Goal: Information Seeking & Learning: Learn about a topic

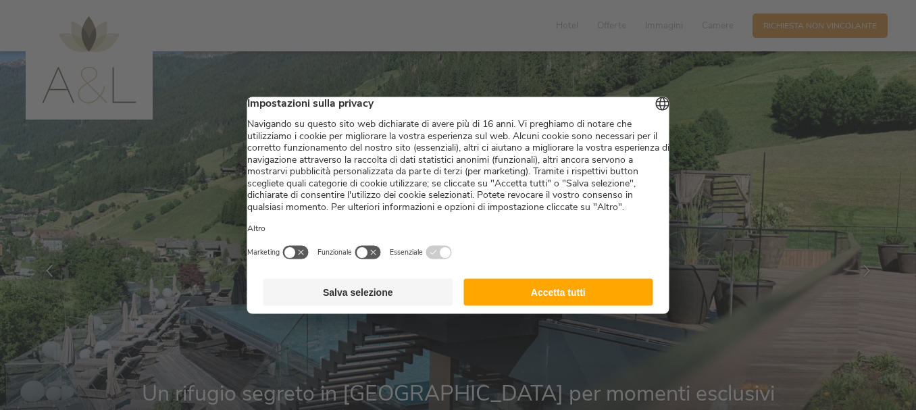
click at [536, 305] on button "Accetta tutti" at bounding box center [558, 291] width 190 height 27
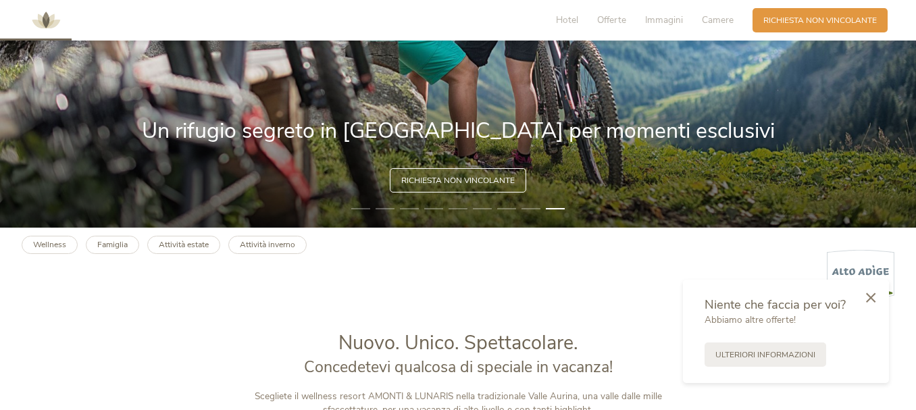
scroll to position [270, 0]
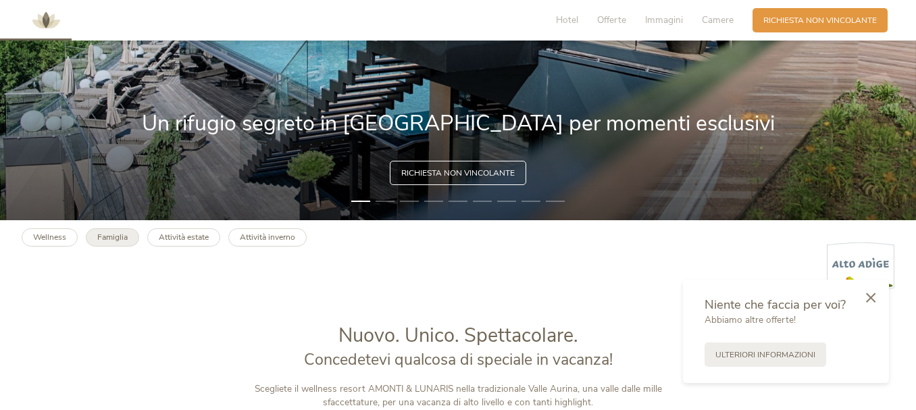
click at [113, 235] on b "Famiglia" at bounding box center [112, 237] width 30 height 11
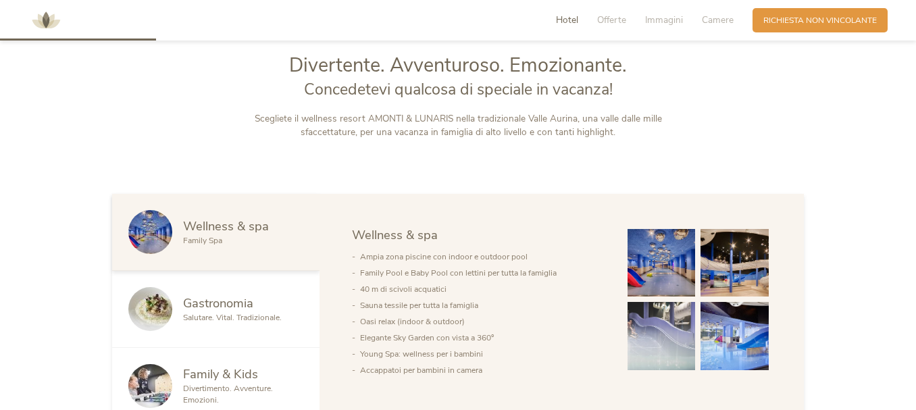
scroll to position [608, 0]
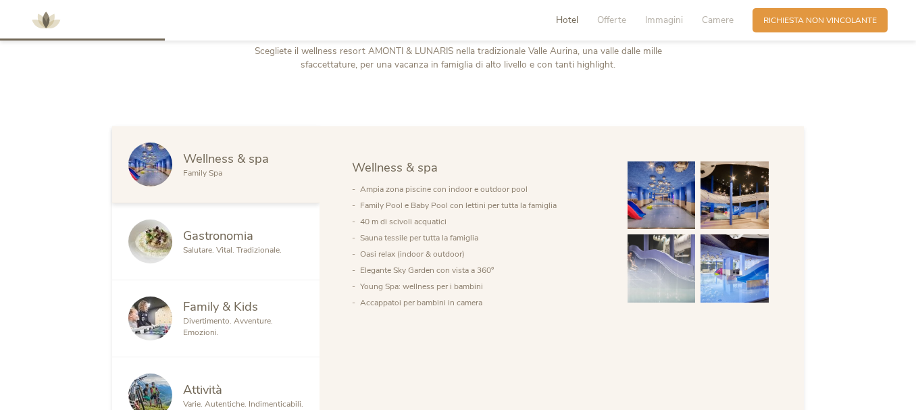
click at [658, 274] on img at bounding box center [662, 268] width 68 height 68
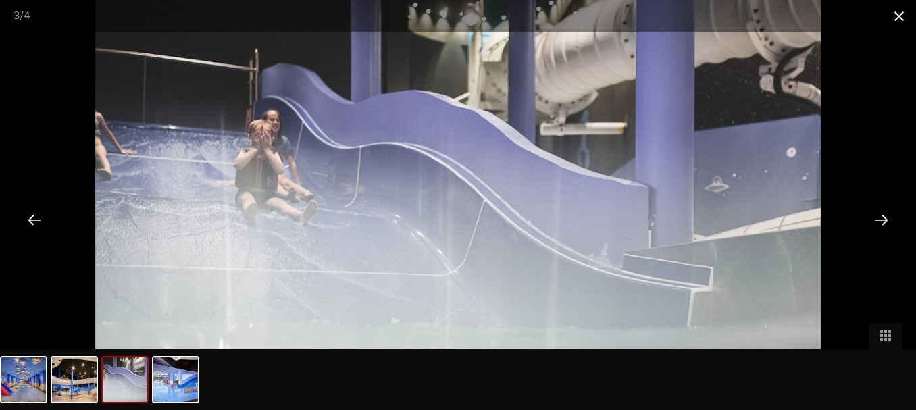
click at [902, 18] on span at bounding box center [899, 16] width 34 height 32
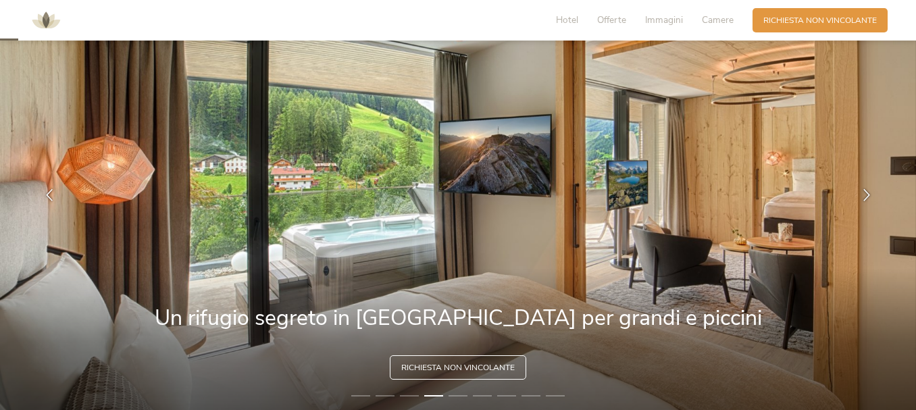
scroll to position [68, 0]
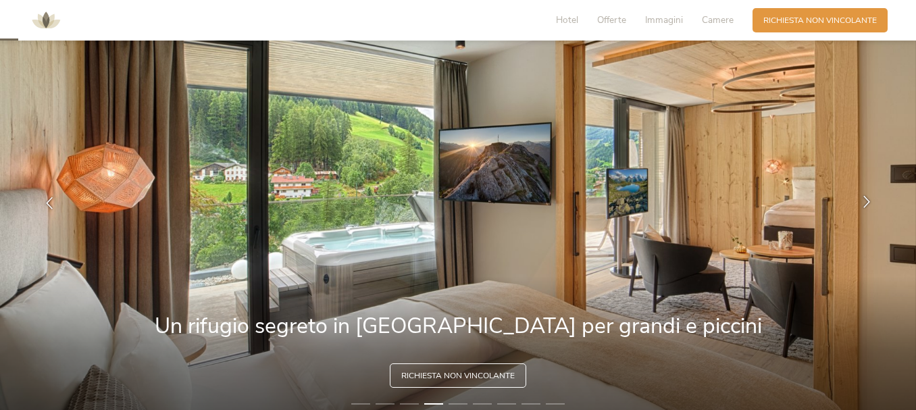
click at [865, 198] on icon at bounding box center [867, 202] width 12 height 12
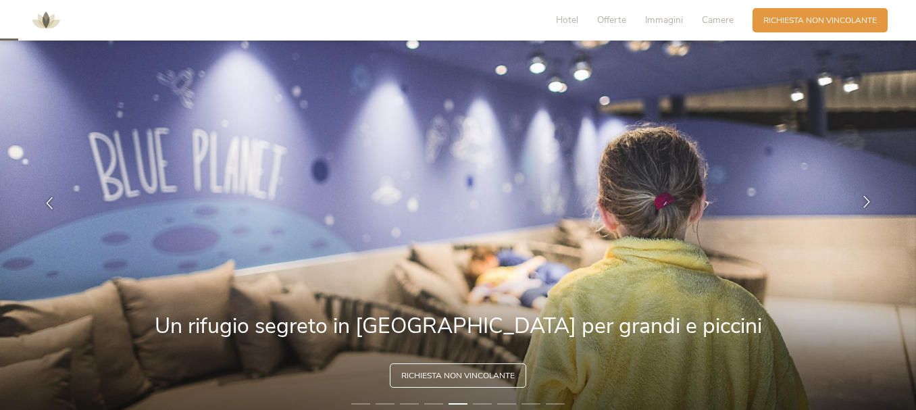
click at [863, 198] on icon at bounding box center [867, 202] width 12 height 12
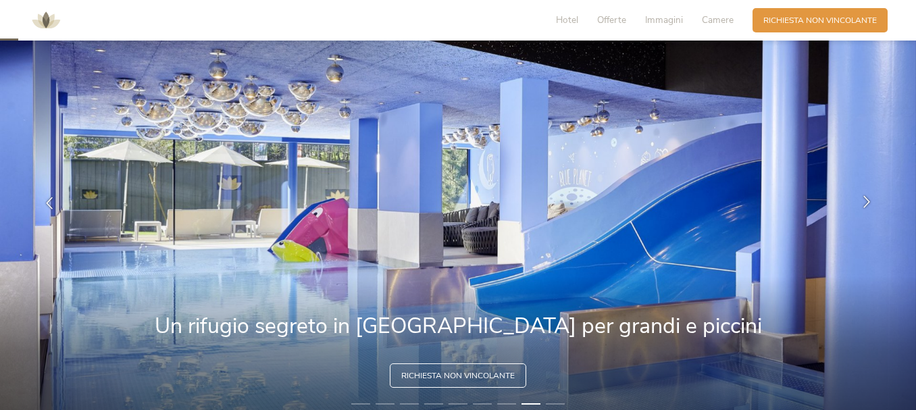
click at [871, 196] on icon at bounding box center [867, 202] width 12 height 12
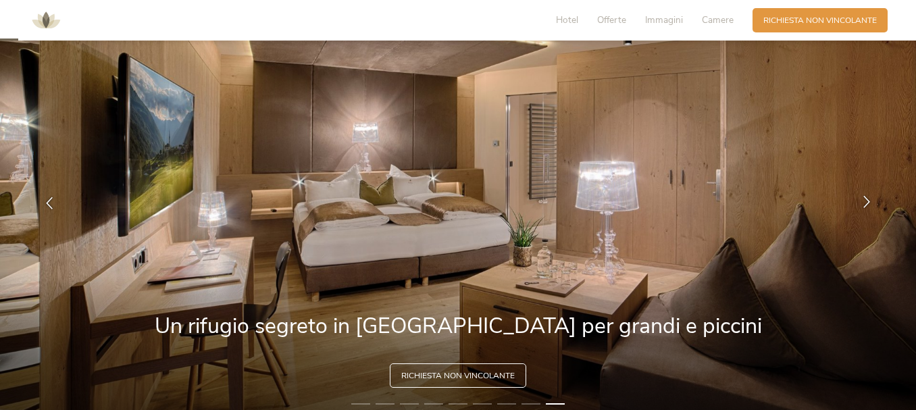
click at [867, 196] on icon at bounding box center [867, 202] width 12 height 12
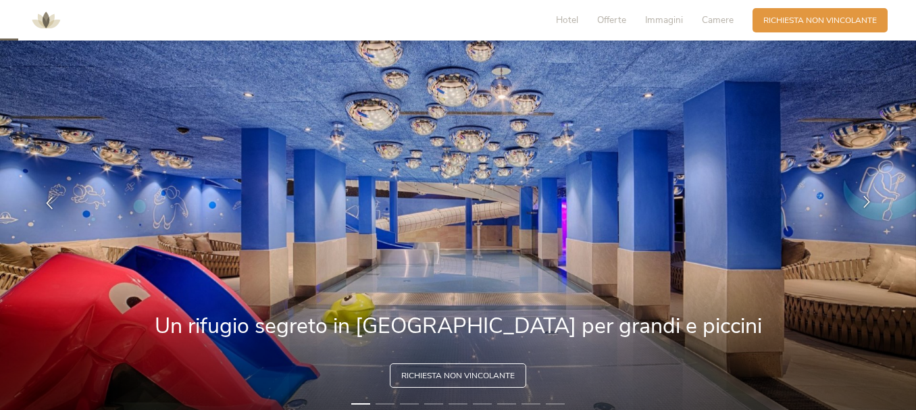
click at [867, 197] on icon at bounding box center [867, 202] width 12 height 12
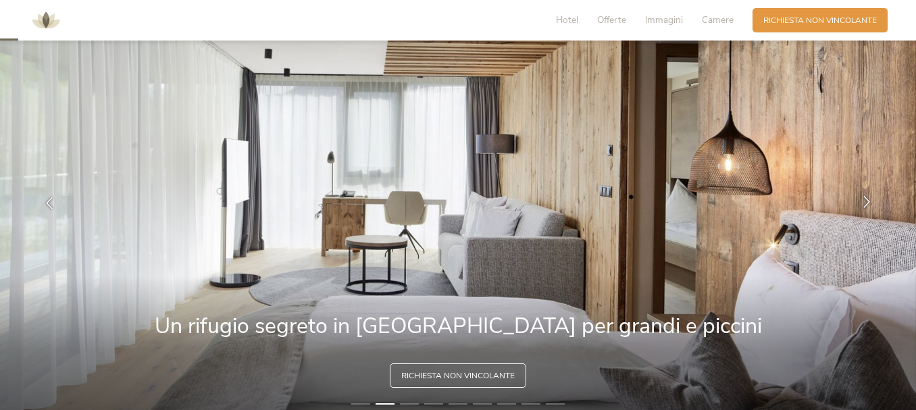
click at [867, 197] on icon at bounding box center [867, 202] width 12 height 12
click at [869, 201] on icon at bounding box center [867, 202] width 12 height 12
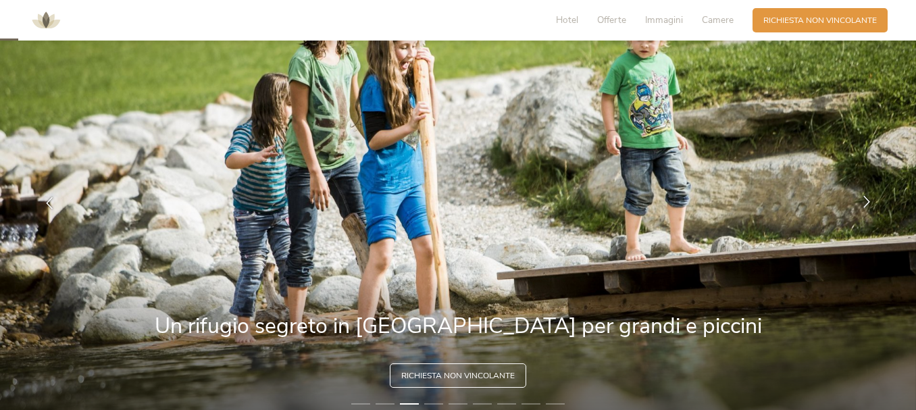
click at [868, 201] on icon at bounding box center [867, 202] width 12 height 12
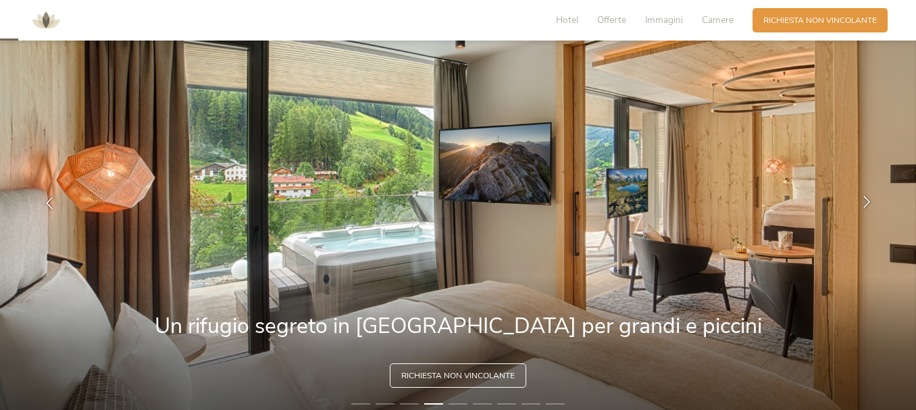
click at [868, 201] on icon at bounding box center [867, 202] width 12 height 12
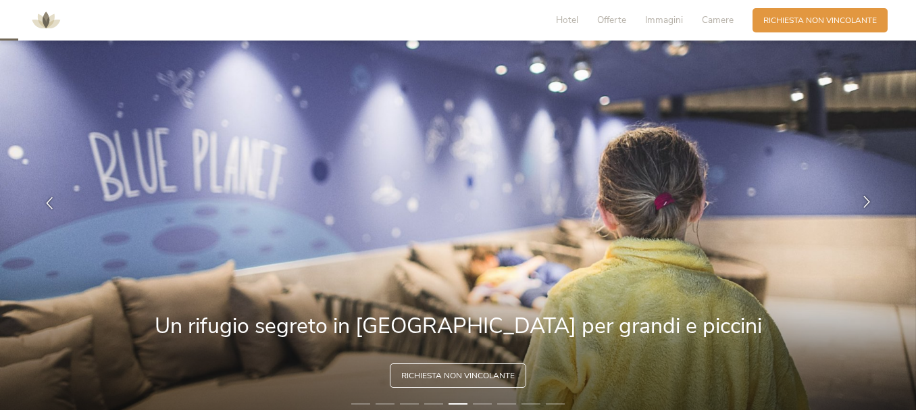
click at [868, 201] on icon at bounding box center [867, 202] width 12 height 12
click at [865, 200] on icon at bounding box center [867, 202] width 12 height 12
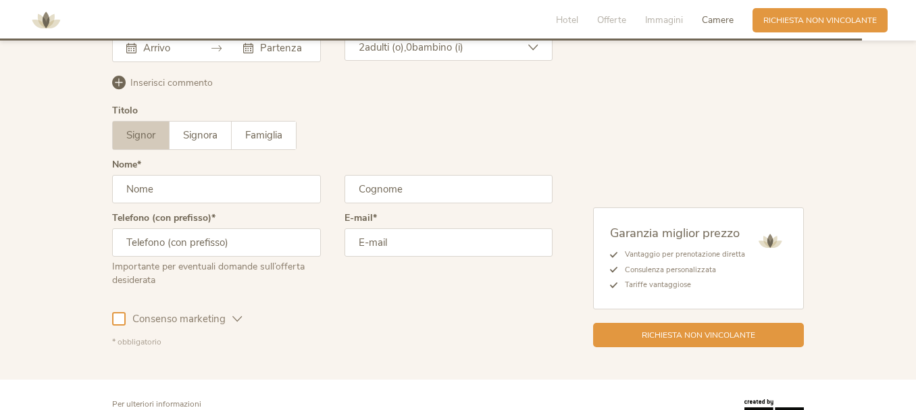
scroll to position [3376, 0]
